Goal: Book appointment/travel/reservation

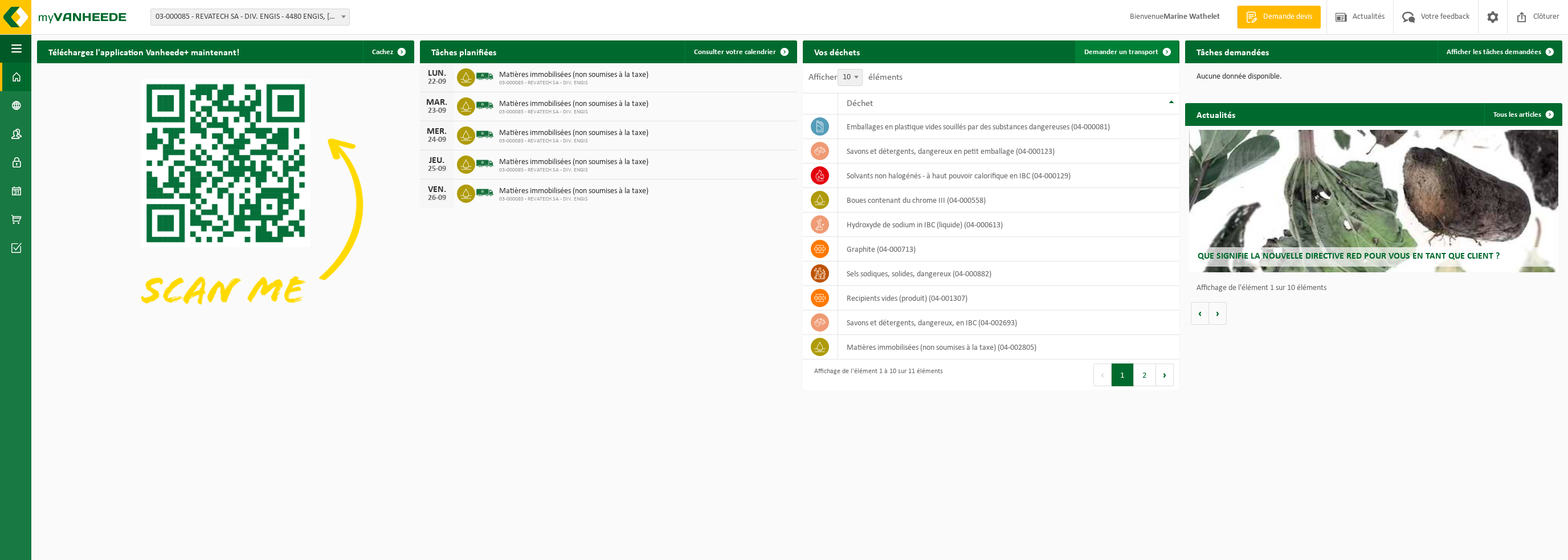
click at [1150, 57] on link "Demander un transport" at bounding box center [1126, 52] width 103 height 23
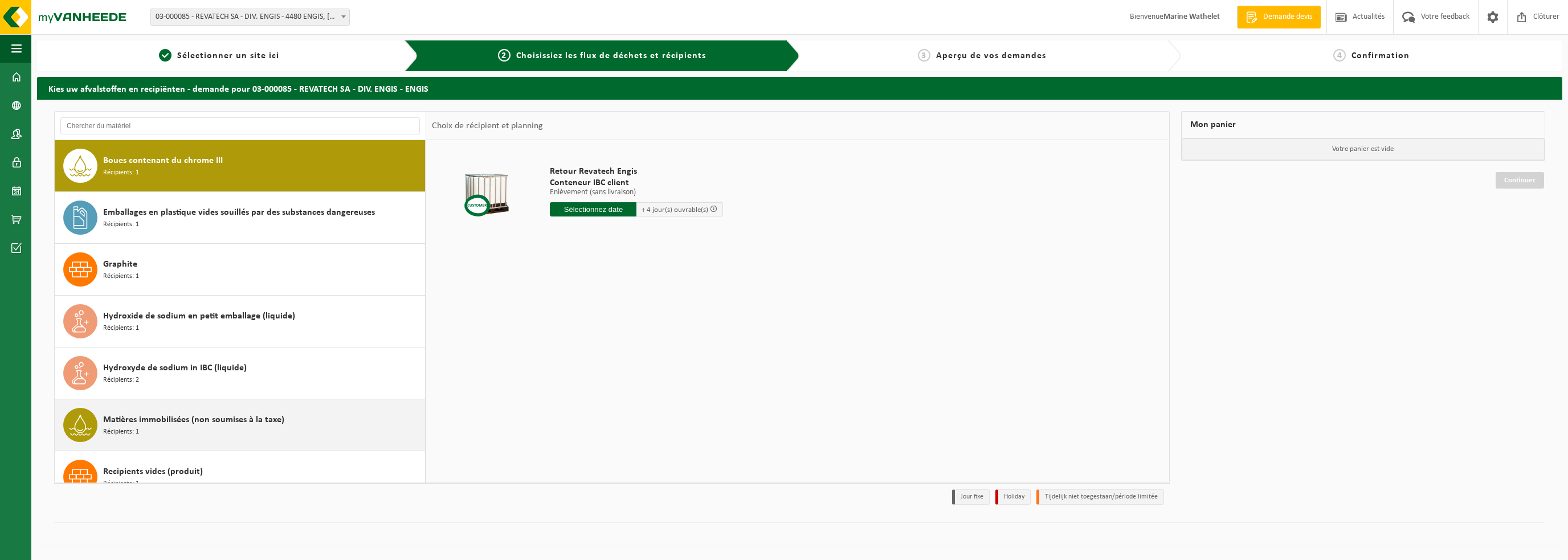
click at [181, 432] on div "Matières immobilisées (non soumises à la taxe) Récipients: 1" at bounding box center [262, 425] width 319 height 34
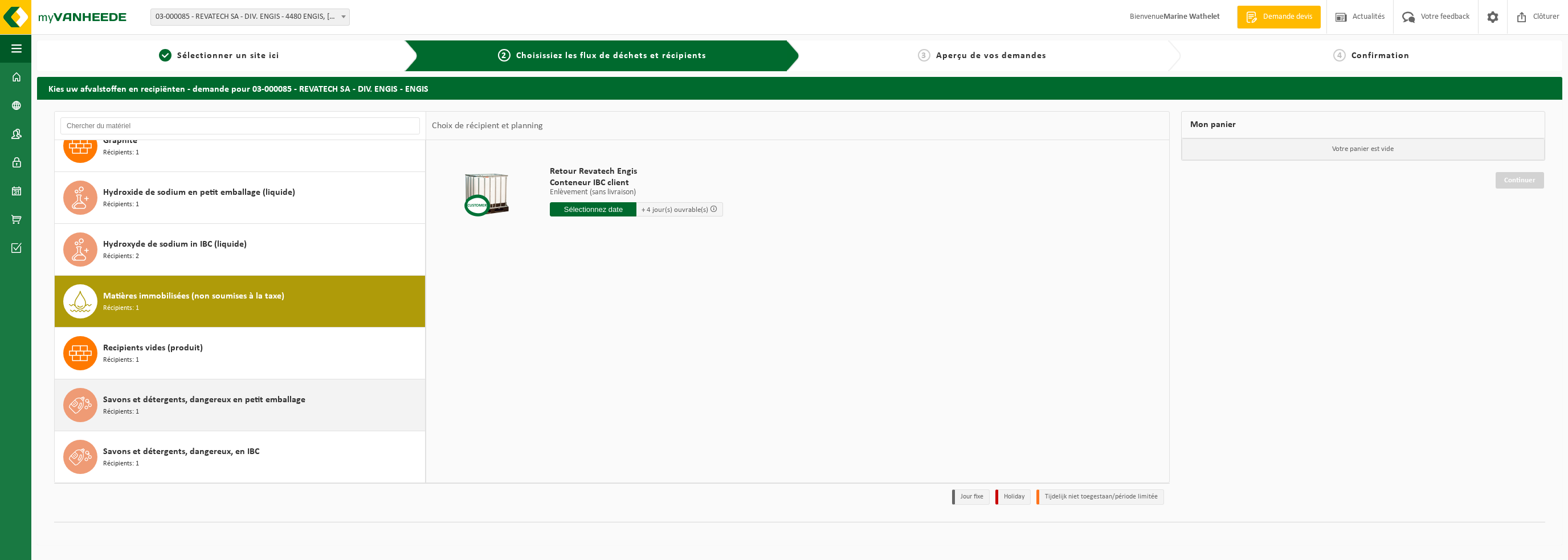
scroll to position [226, 0]
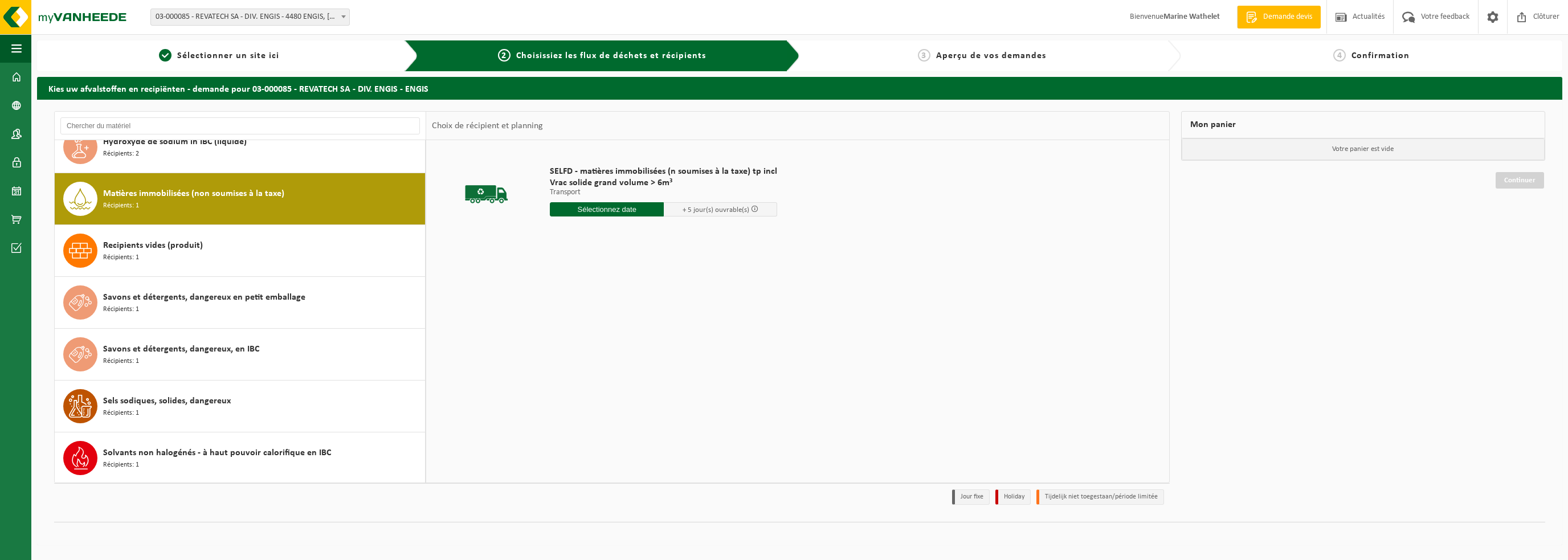
click at [586, 213] on input "text" at bounding box center [606, 210] width 114 height 15
click at [561, 350] on div "29" at bounding box center [560, 346] width 20 height 19
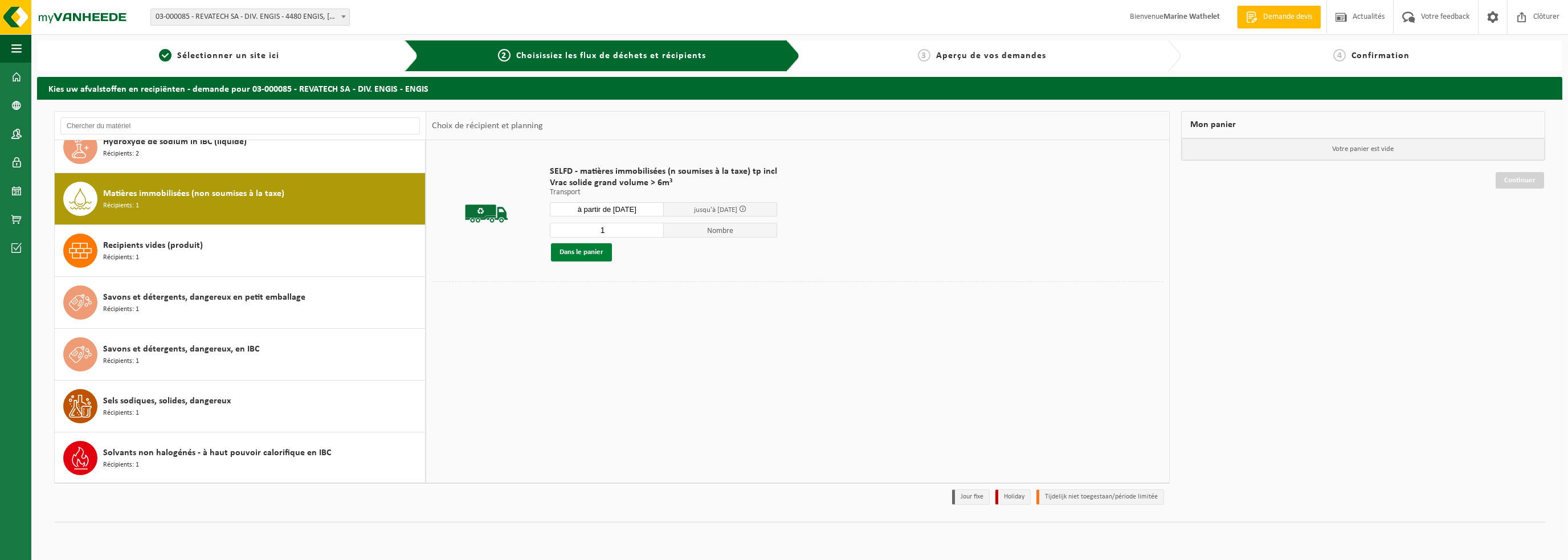
click at [599, 251] on button "Dans le panier" at bounding box center [581, 252] width 61 height 19
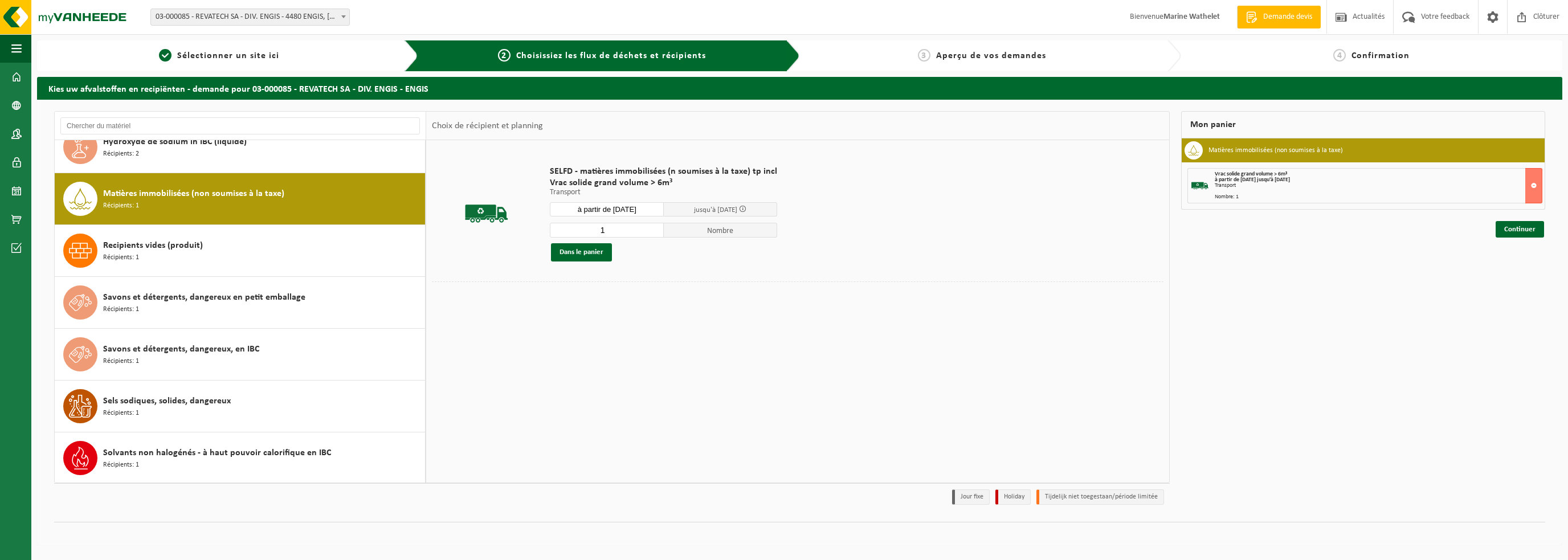
click at [611, 205] on input "à partir de 2025-09-29" at bounding box center [606, 210] width 114 height 15
click at [577, 351] on div "30" at bounding box center [580, 346] width 20 height 19
click at [586, 246] on button "Dans le panier" at bounding box center [581, 252] width 61 height 19
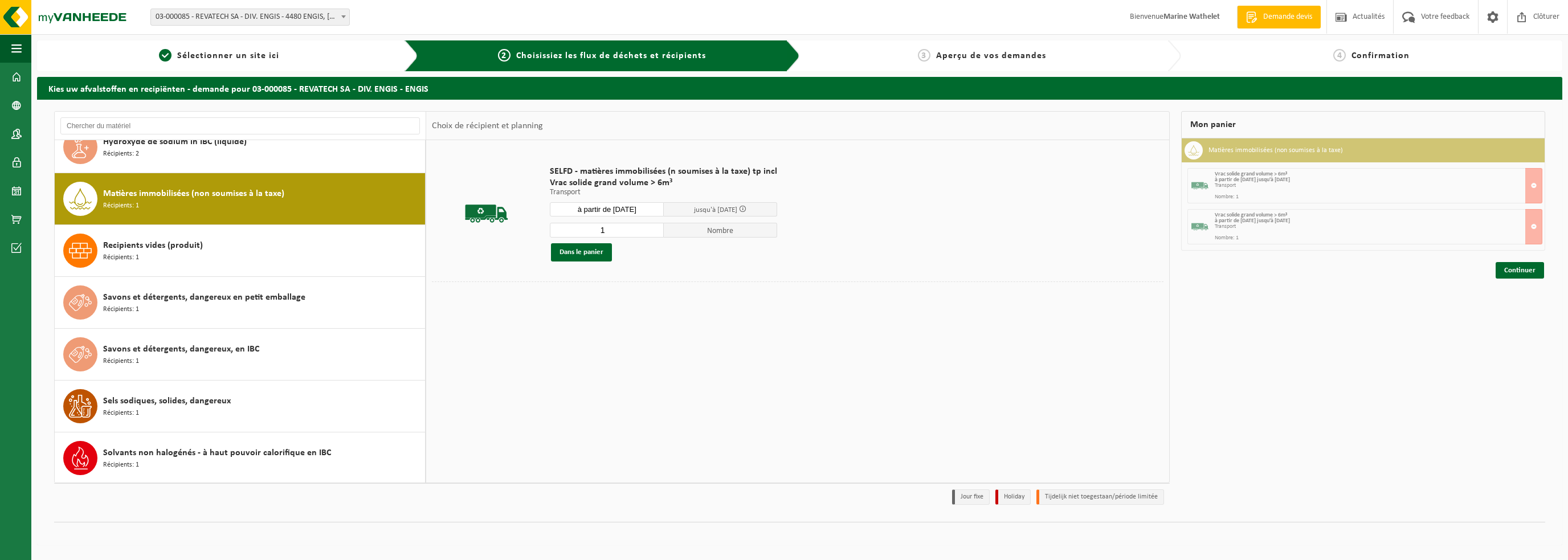
click at [599, 211] on input "à partir de 2025-09-30" at bounding box center [606, 210] width 114 height 15
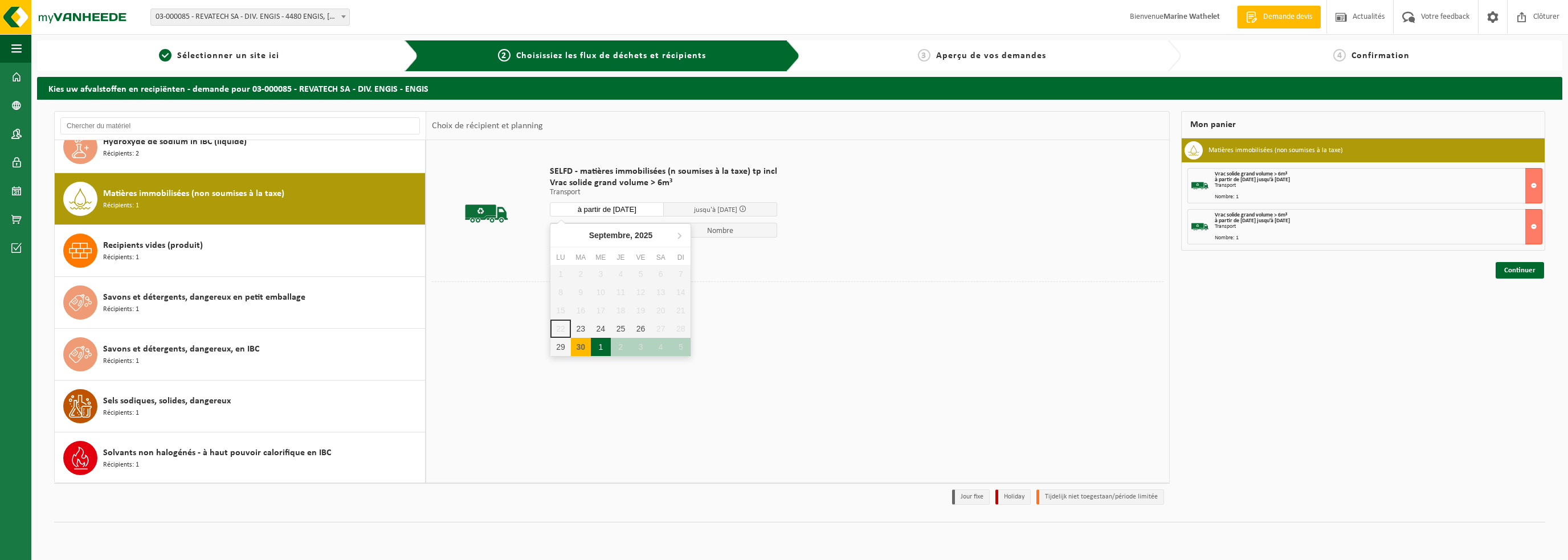
click at [602, 344] on div "1" at bounding box center [601, 346] width 20 height 19
click at [583, 251] on button "Dans le panier" at bounding box center [581, 252] width 61 height 19
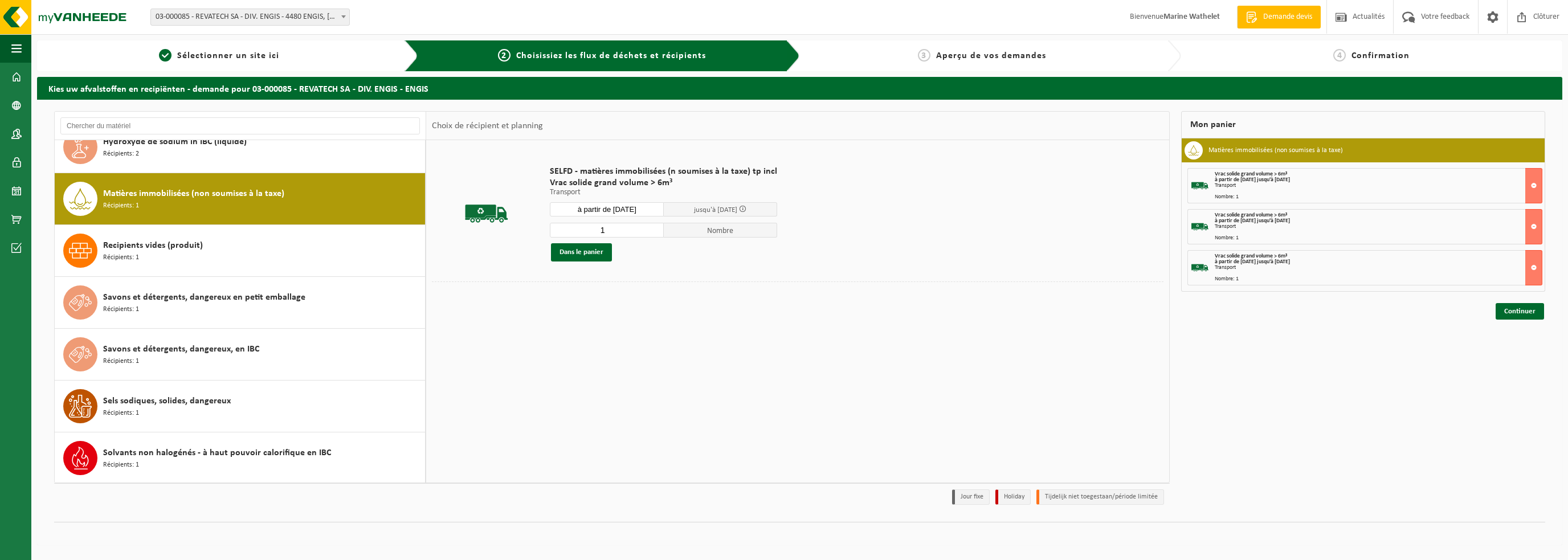
click at [586, 203] on input "à partir de 2025-10-01" at bounding box center [606, 210] width 114 height 15
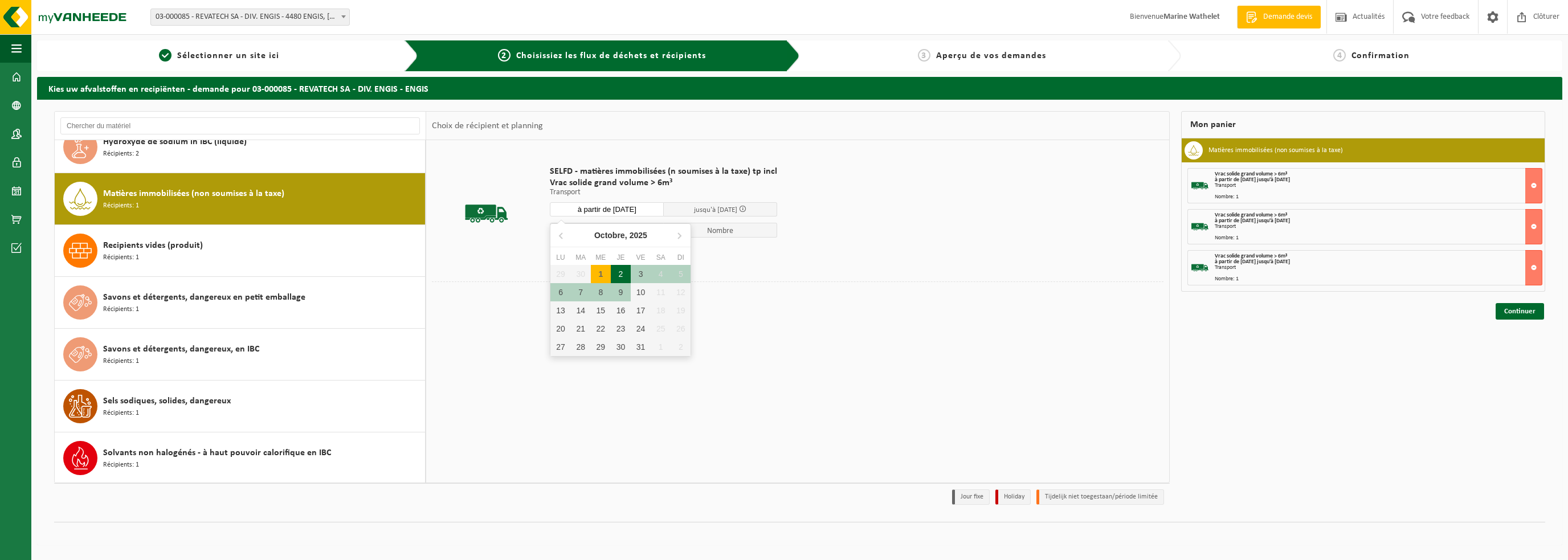
click at [618, 270] on div "2" at bounding box center [621, 274] width 20 height 19
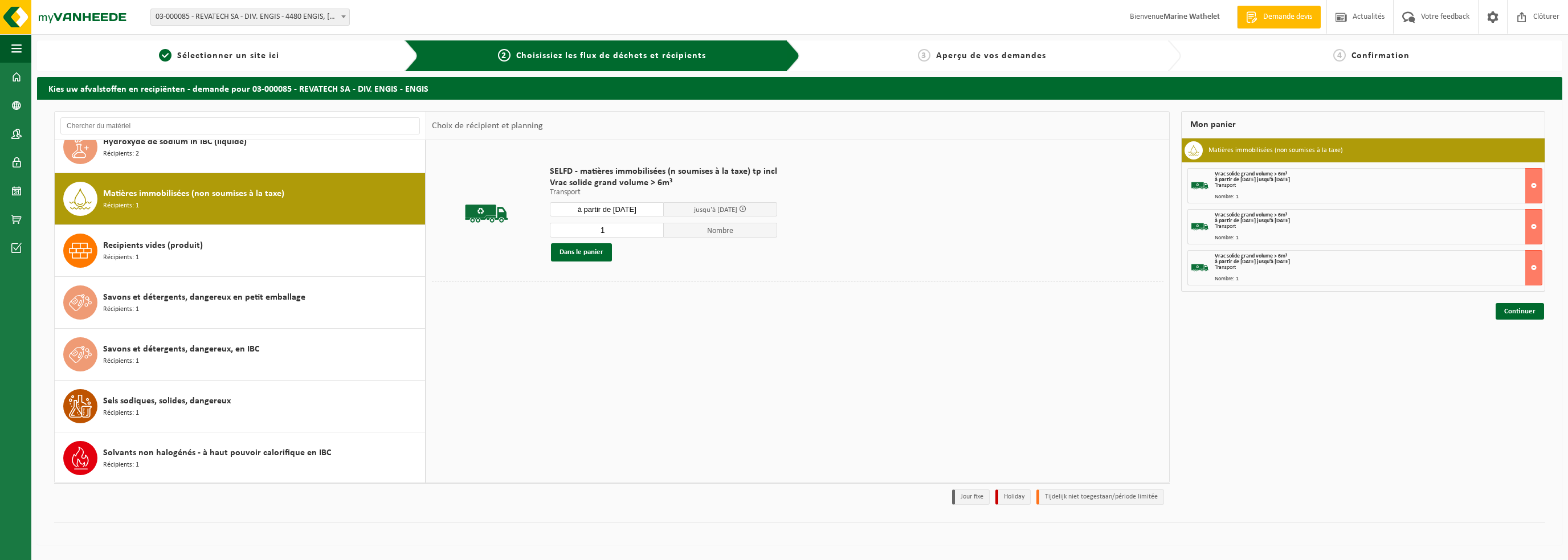
click at [600, 245] on button "Dans le panier" at bounding box center [581, 252] width 61 height 19
click at [600, 209] on input "à partir de 2025-10-02" at bounding box center [606, 210] width 114 height 15
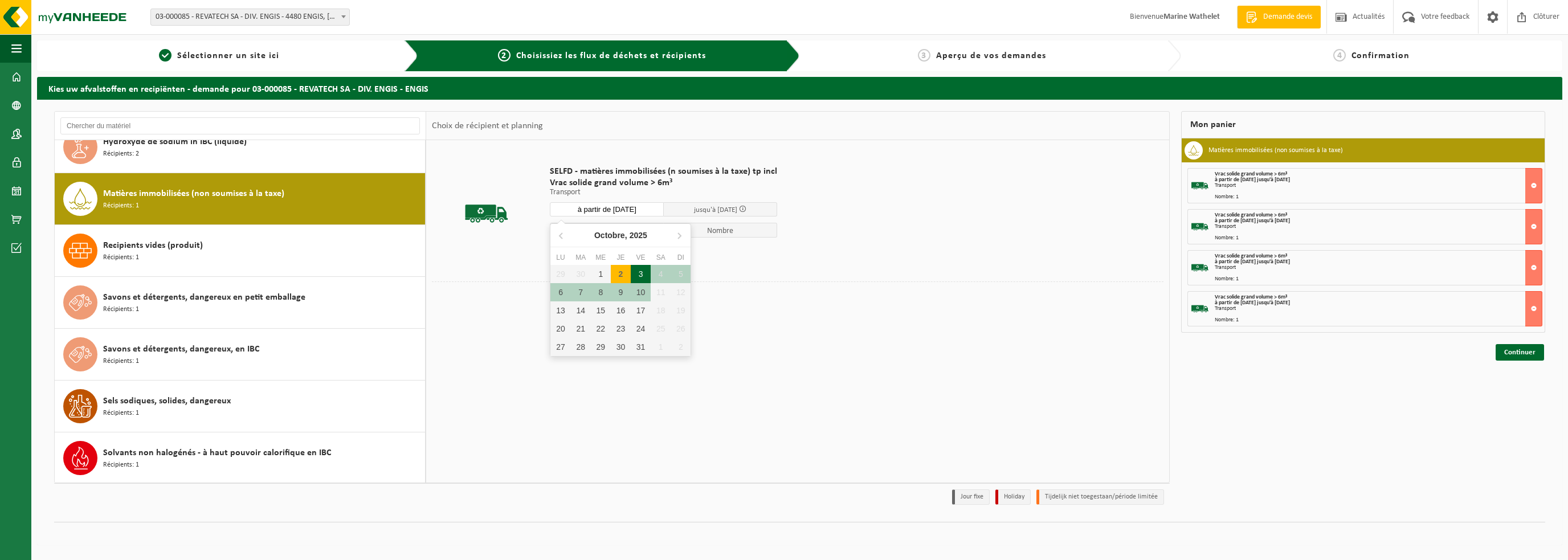
click at [645, 275] on div "3" at bounding box center [640, 274] width 20 height 19
type input "à partir de 2025-10-03"
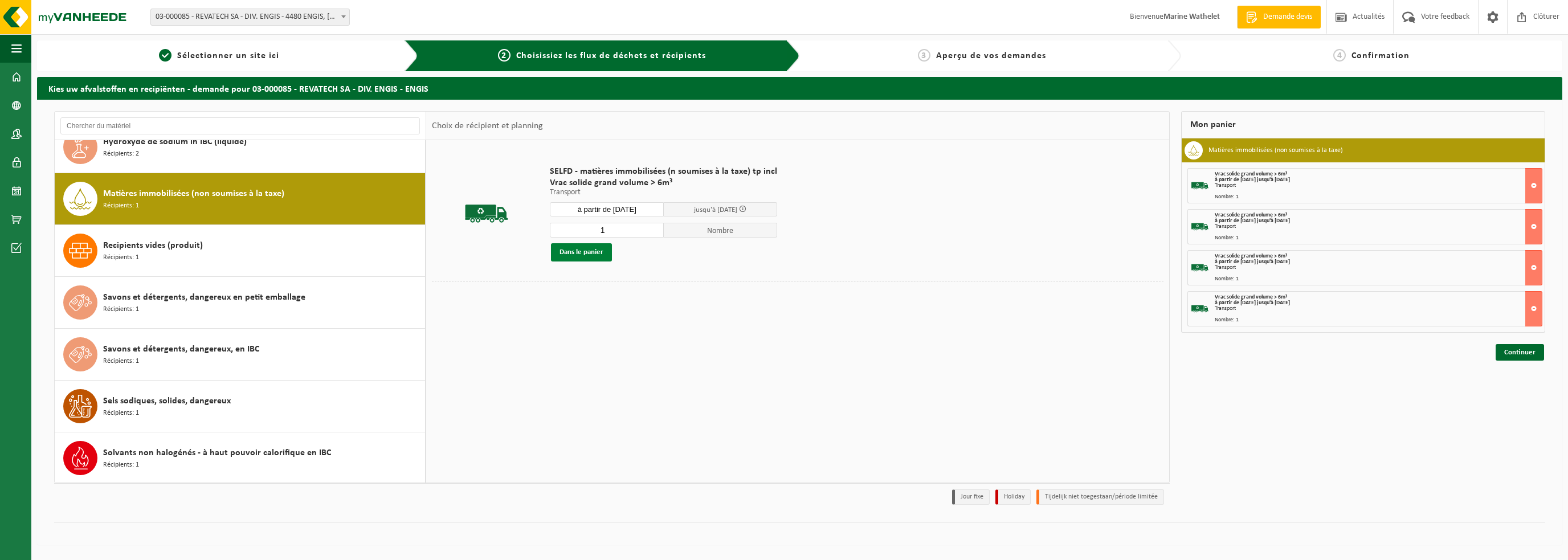
click at [606, 257] on button "Dans le panier" at bounding box center [581, 252] width 61 height 19
click at [1519, 385] on link "Continuer" at bounding box center [1520, 393] width 49 height 16
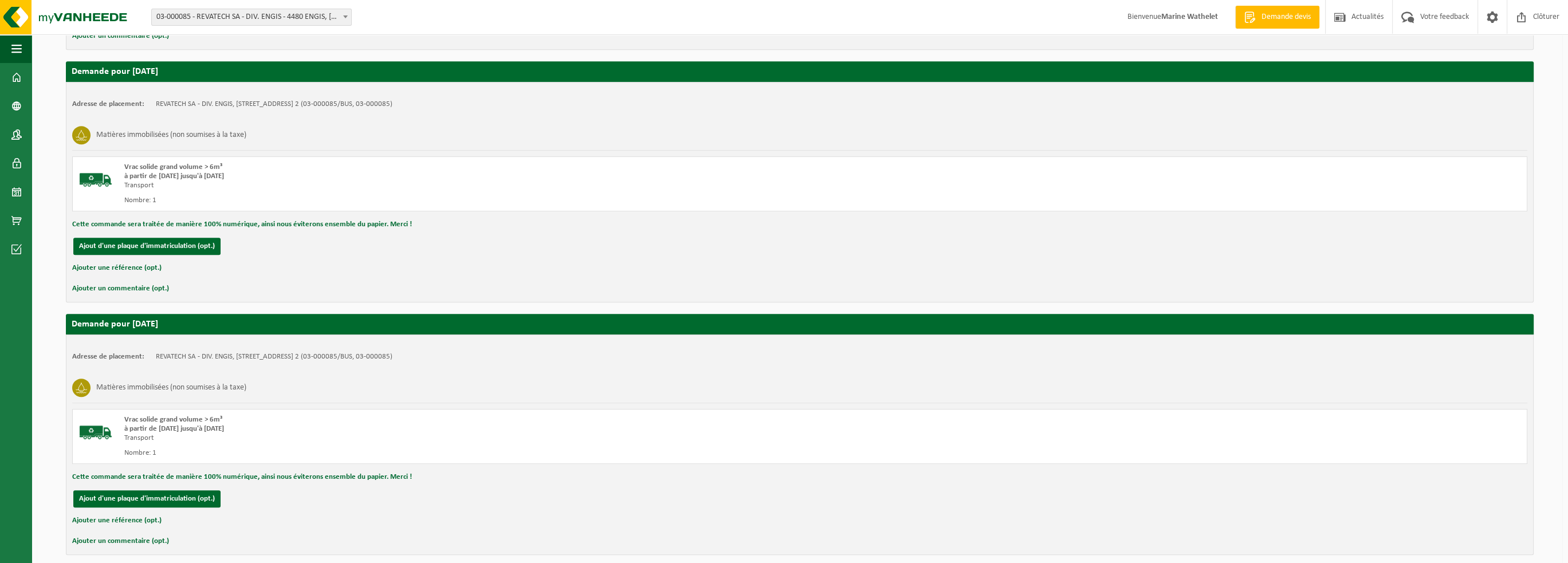
scroll to position [979, 0]
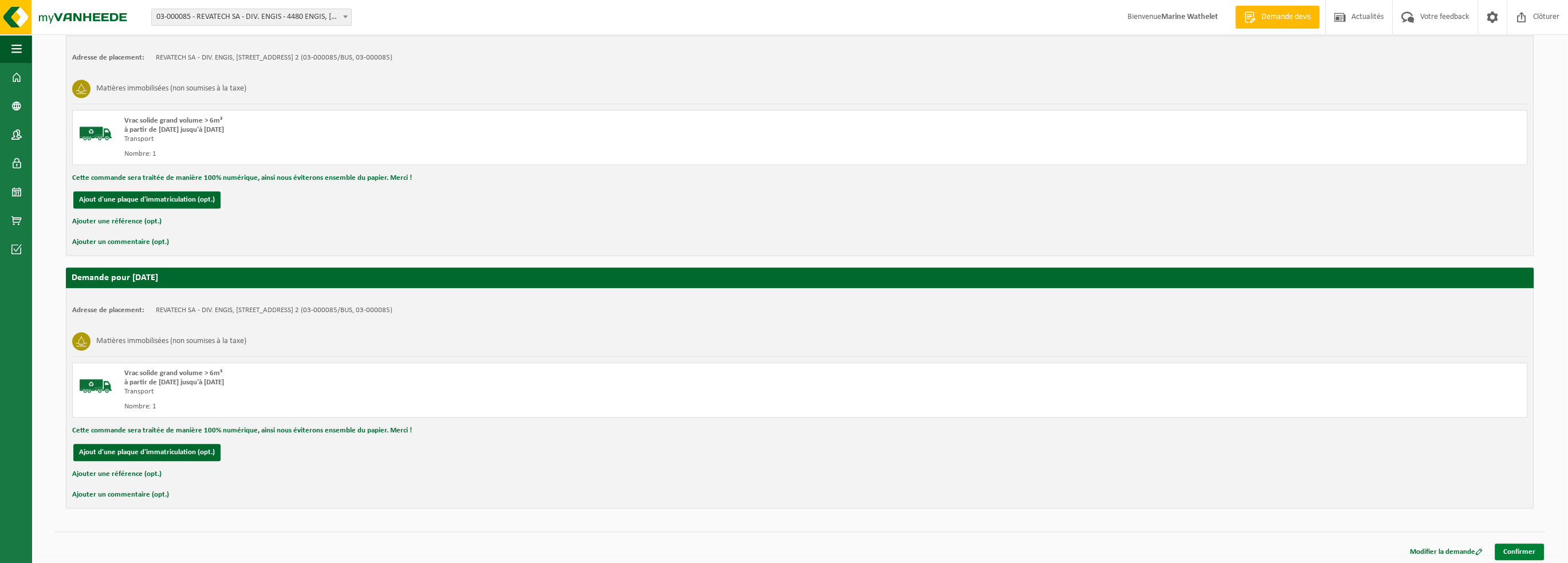
click at [1516, 546] on link "Confirmer" at bounding box center [1519, 552] width 50 height 16
